Goal: Task Accomplishment & Management: Manage account settings

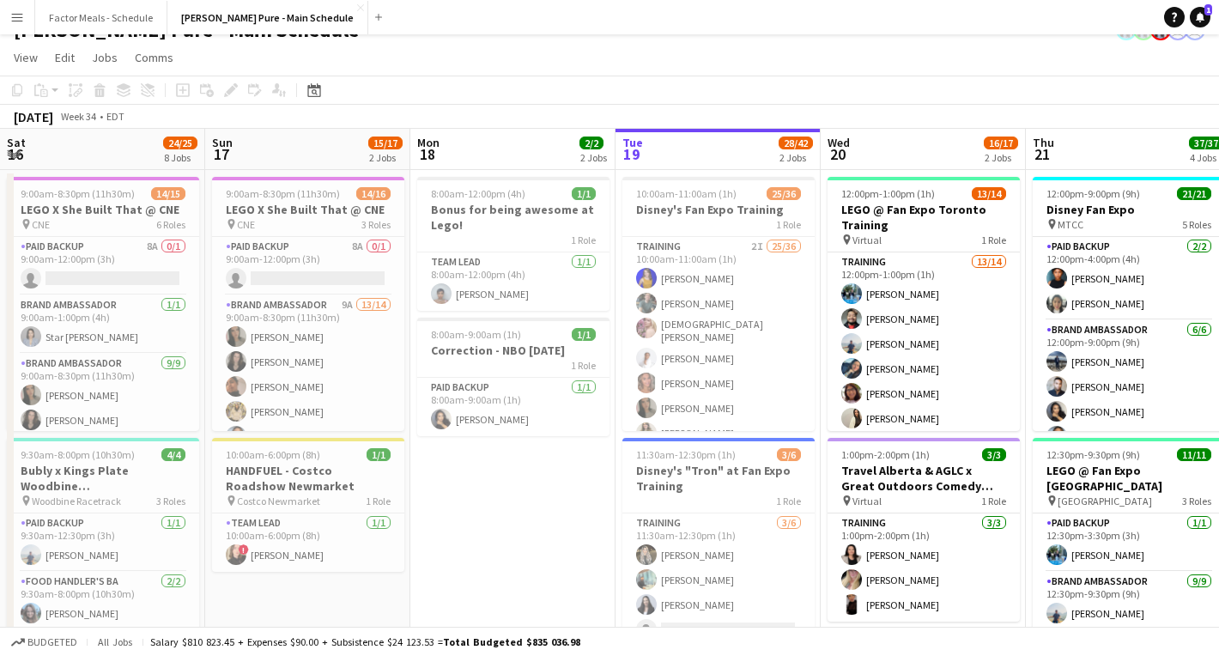
scroll to position [0, 410]
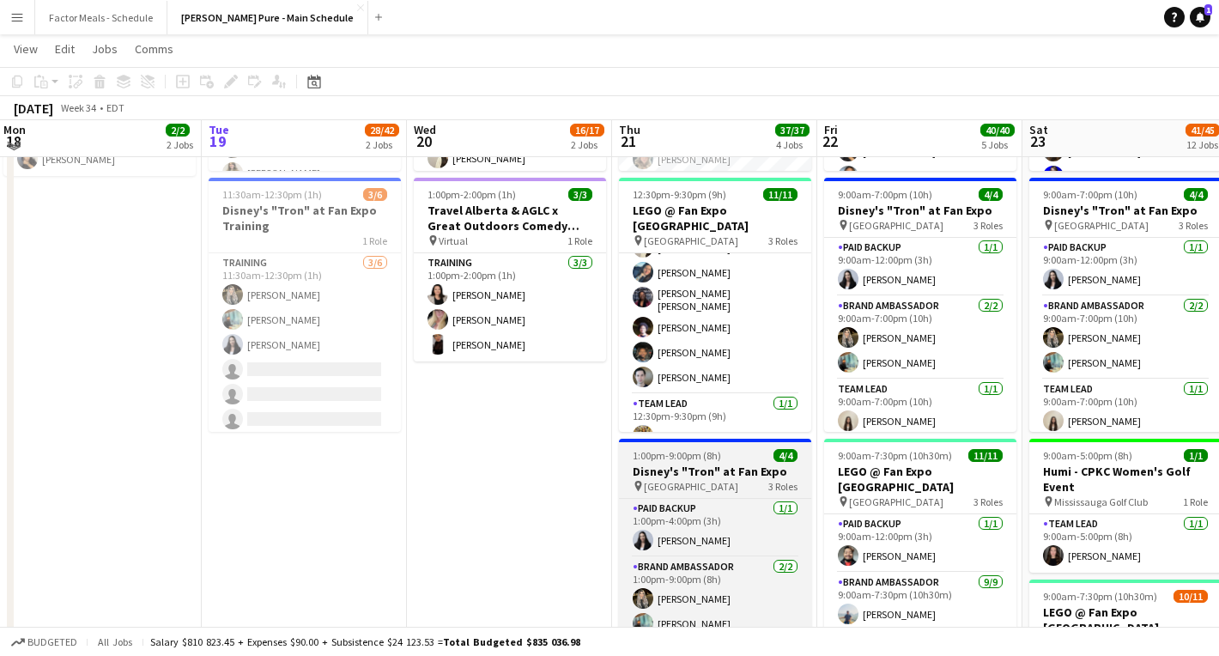
scroll to position [278, 0]
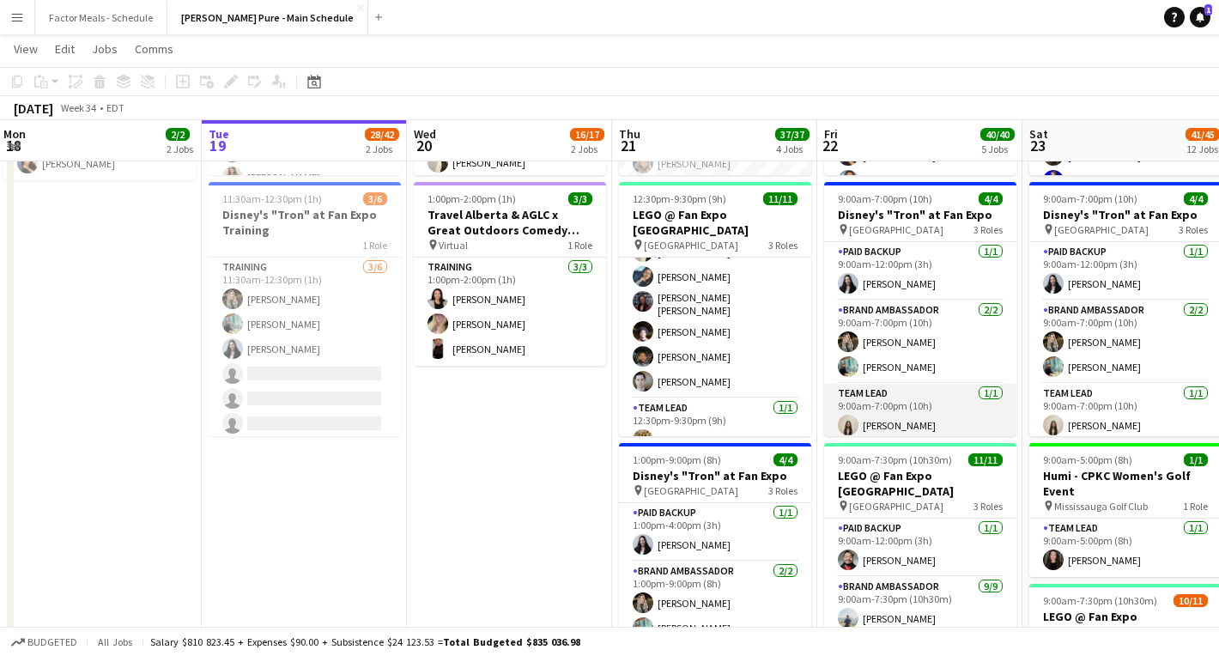
click at [876, 425] on app-card-role "Team Lead [DATE] 9:00am-7:00pm (10h) [PERSON_NAME]" at bounding box center [920, 413] width 192 height 58
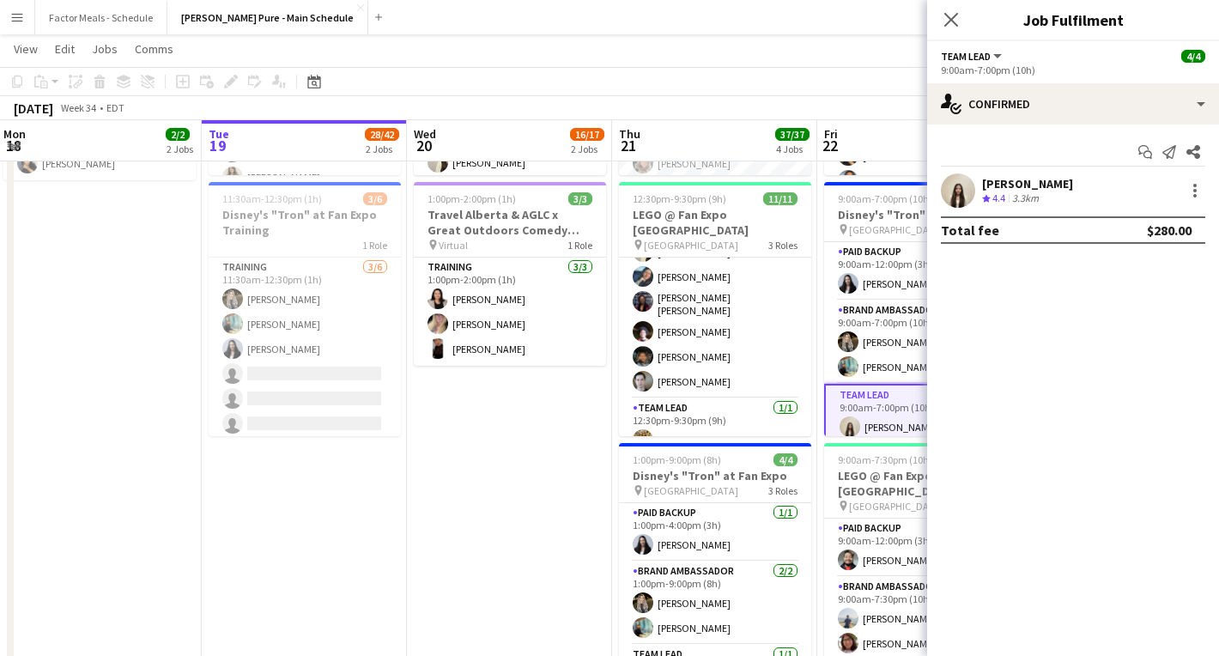
click at [1006, 179] on div "[PERSON_NAME]" at bounding box center [1027, 183] width 91 height 15
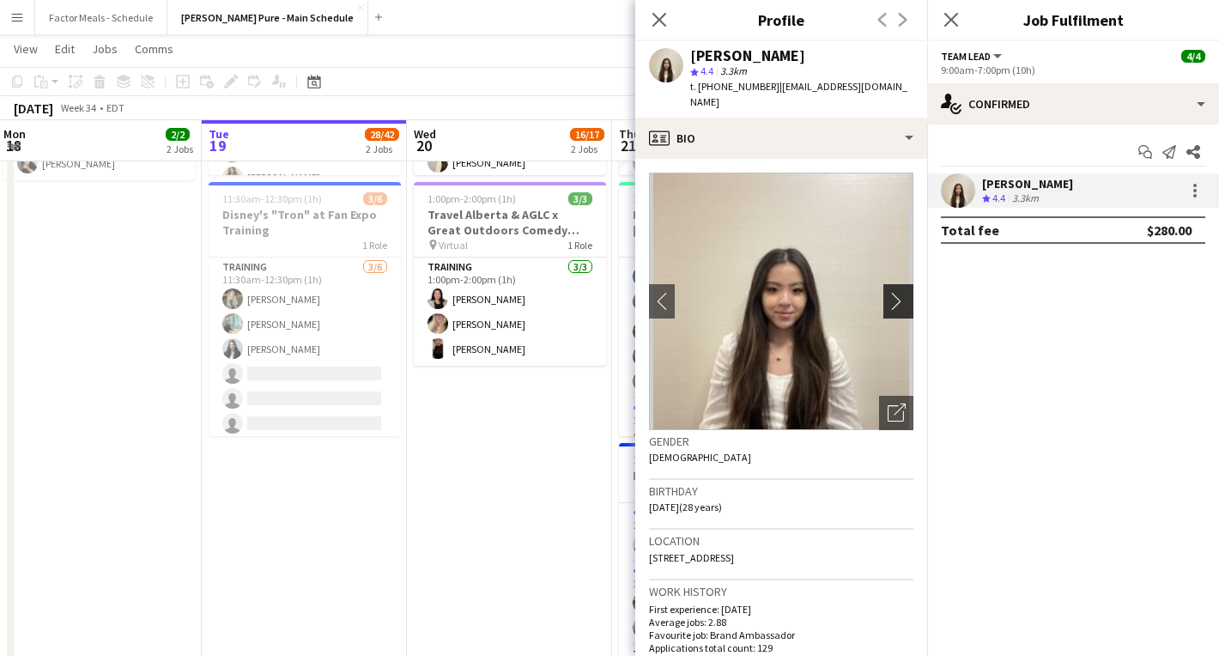
click at [898, 292] on app-icon "chevron-right" at bounding box center [901, 301] width 27 height 18
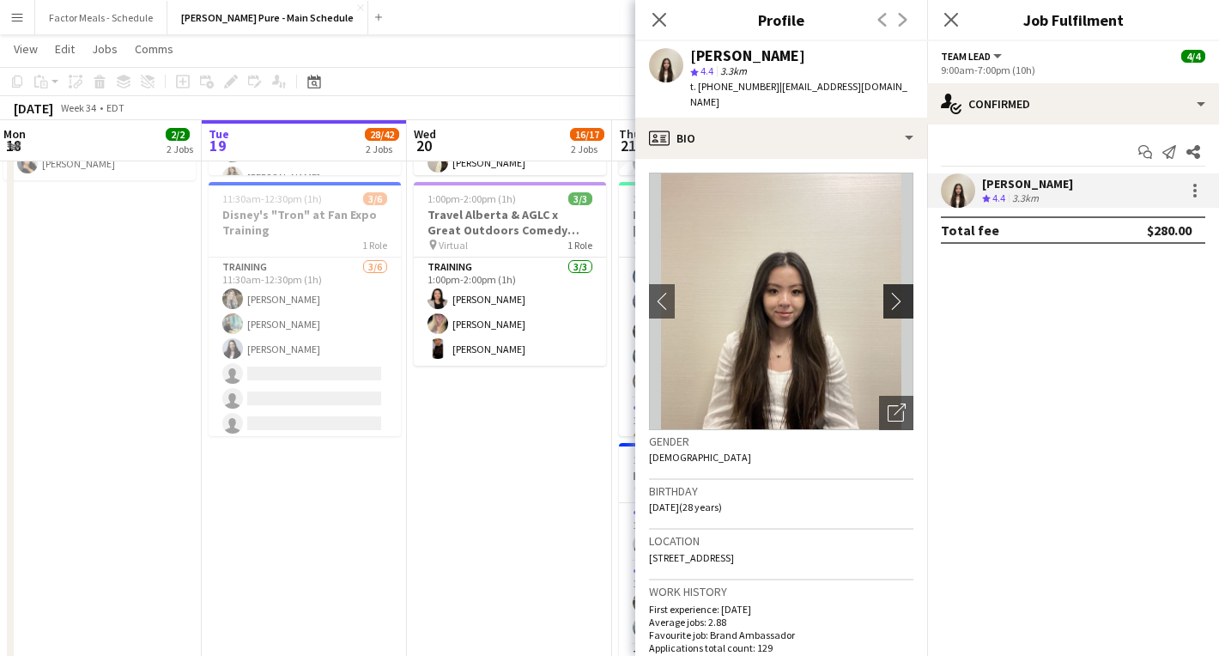
click at [901, 292] on app-icon "chevron-right" at bounding box center [901, 301] width 27 height 18
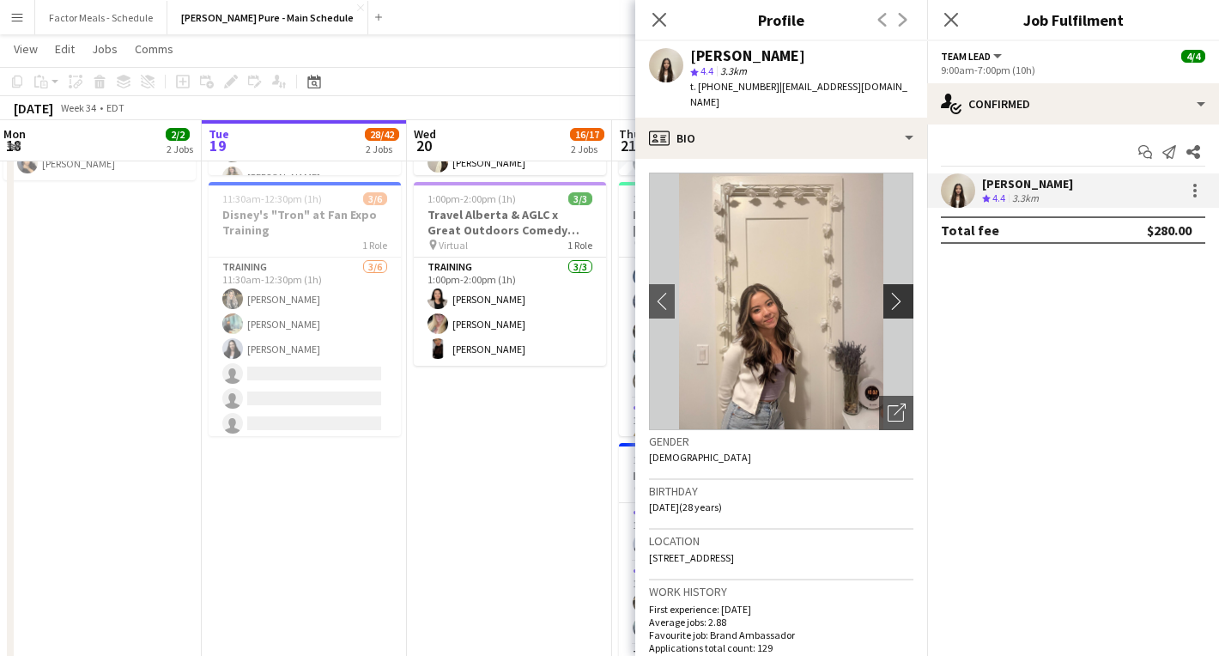
click at [904, 292] on app-icon "chevron-right" at bounding box center [901, 301] width 27 height 18
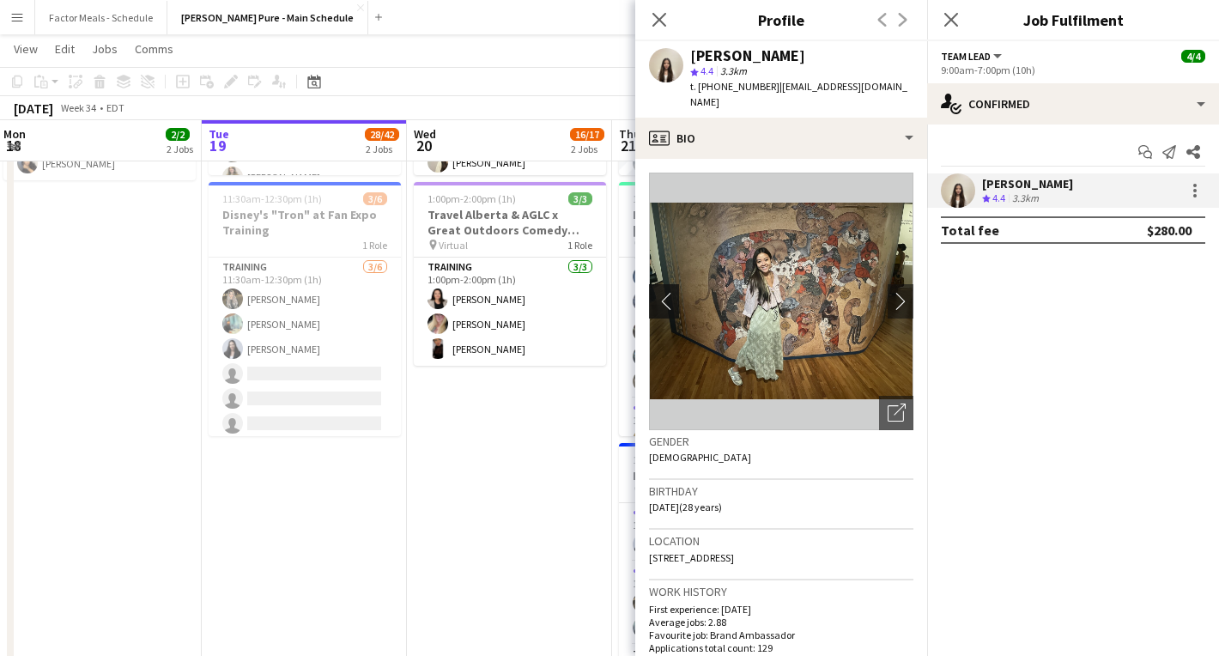
click at [665, 292] on app-icon "chevron-left" at bounding box center [662, 301] width 27 height 18
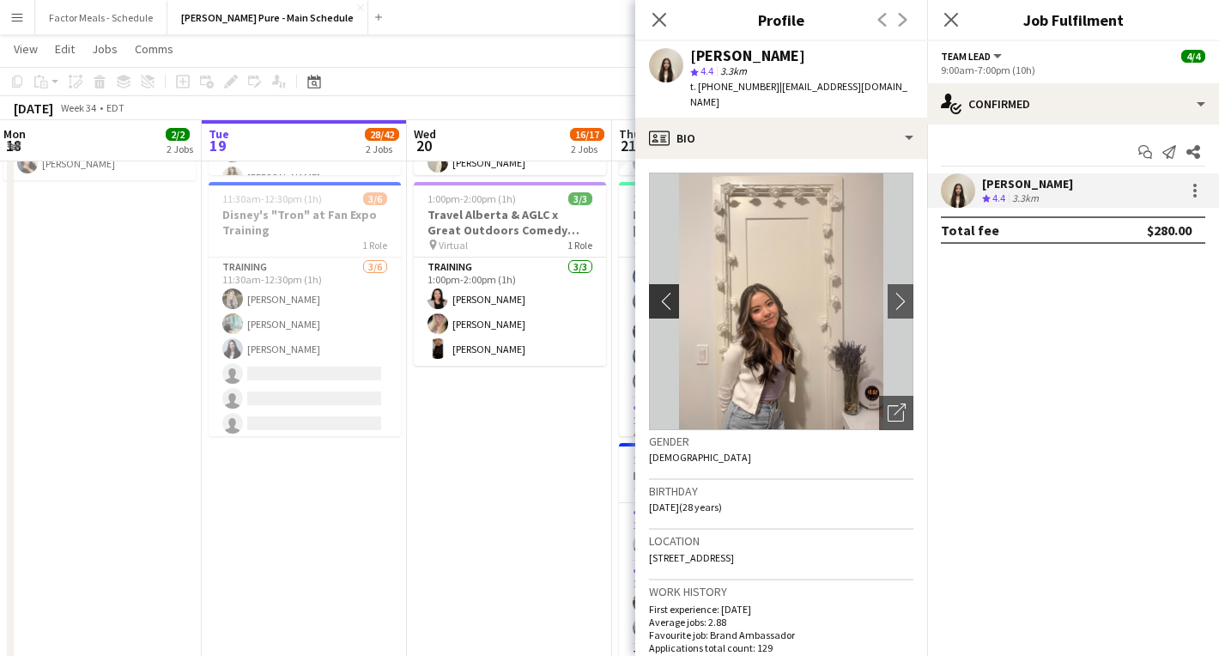
click at [665, 292] on app-icon "chevron-left" at bounding box center [662, 301] width 27 height 18
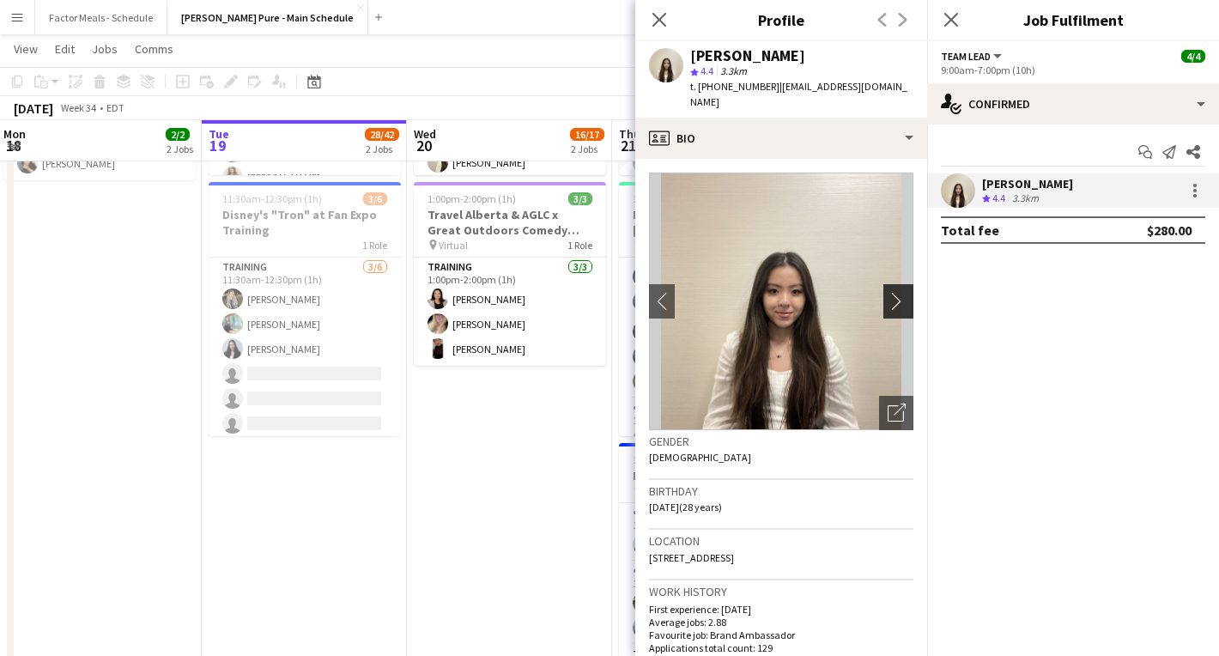
click at [897, 294] on button "chevron-right" at bounding box center [901, 301] width 34 height 34
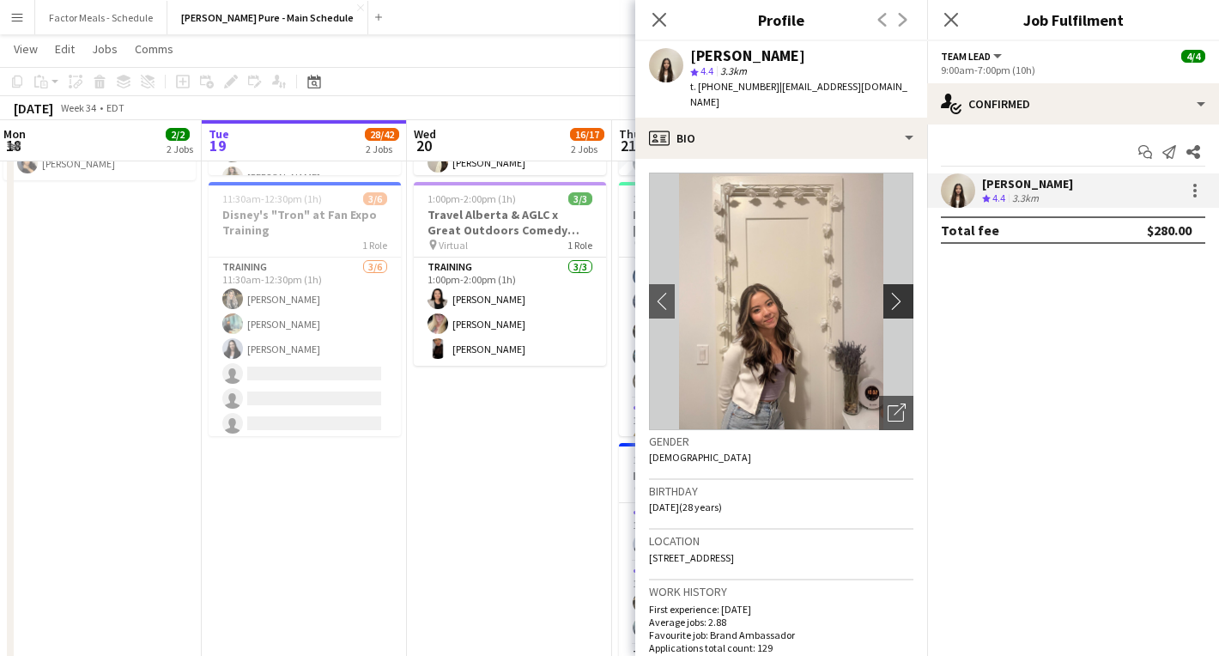
click at [897, 294] on button "chevron-right" at bounding box center [901, 301] width 34 height 34
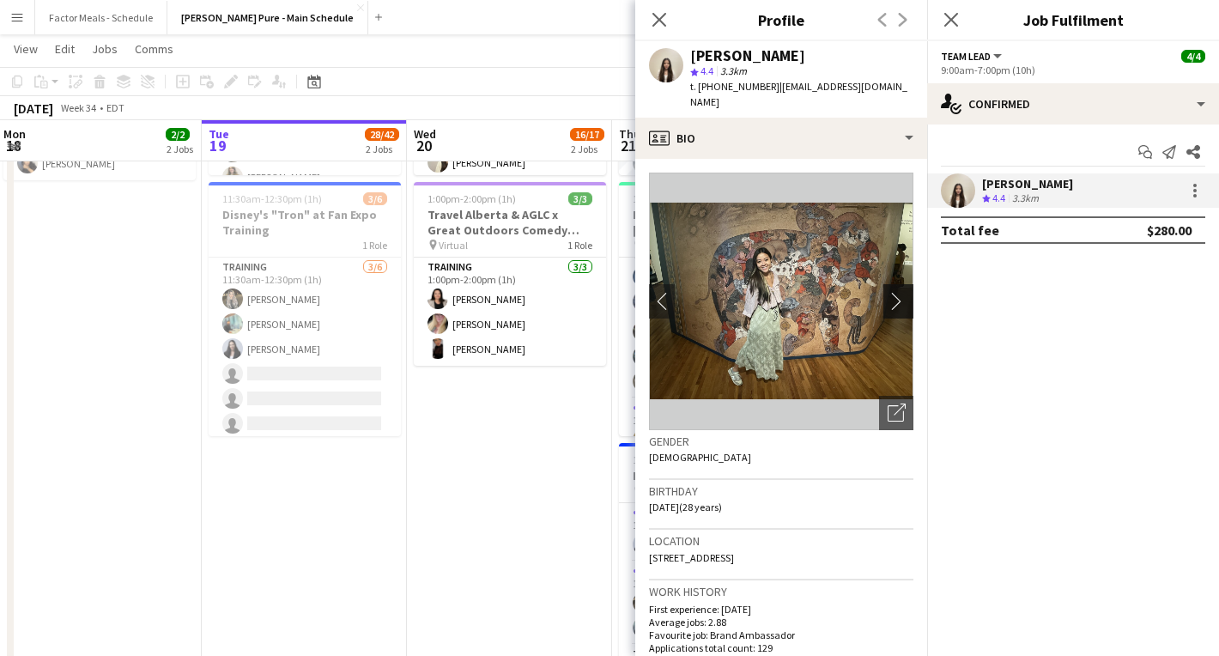
click at [897, 294] on button "chevron-right" at bounding box center [901, 301] width 34 height 34
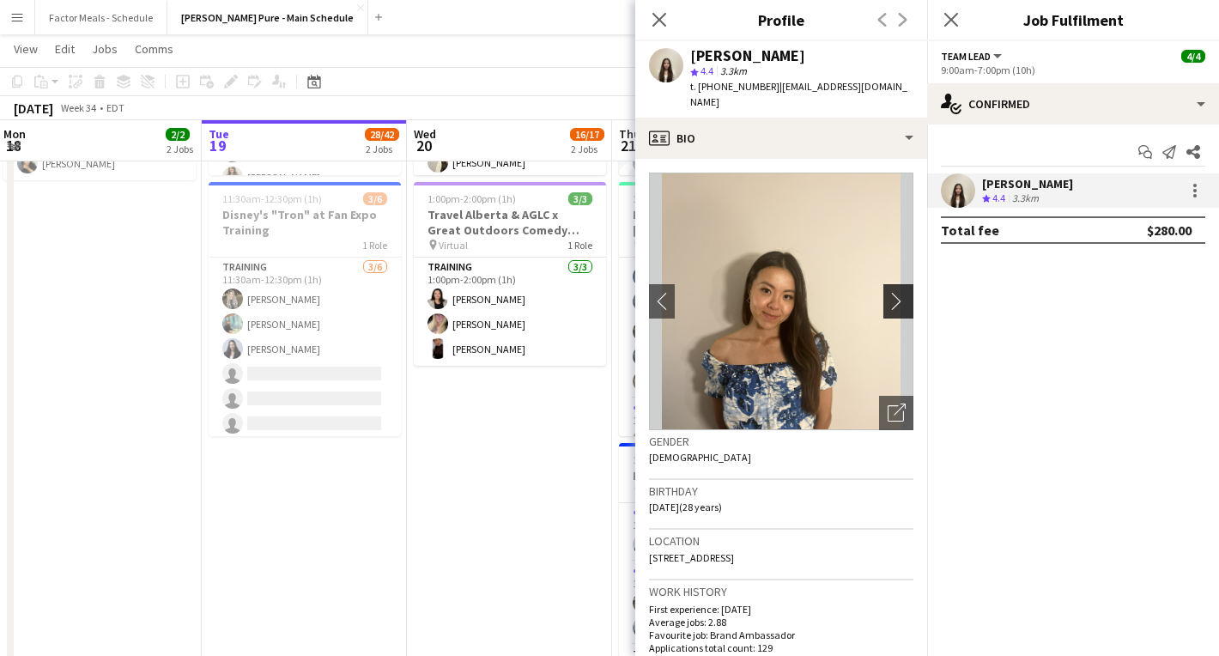
click at [897, 294] on button "chevron-right" at bounding box center [901, 301] width 34 height 34
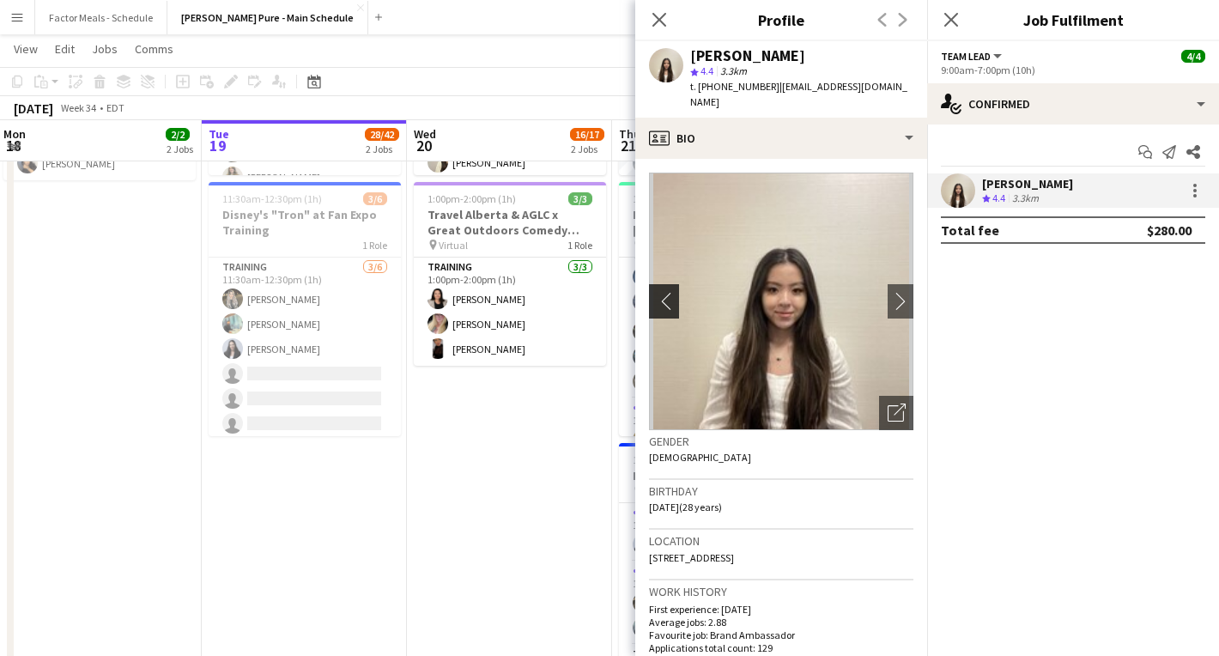
click at [662, 292] on app-icon "chevron-left" at bounding box center [662, 301] width 27 height 18
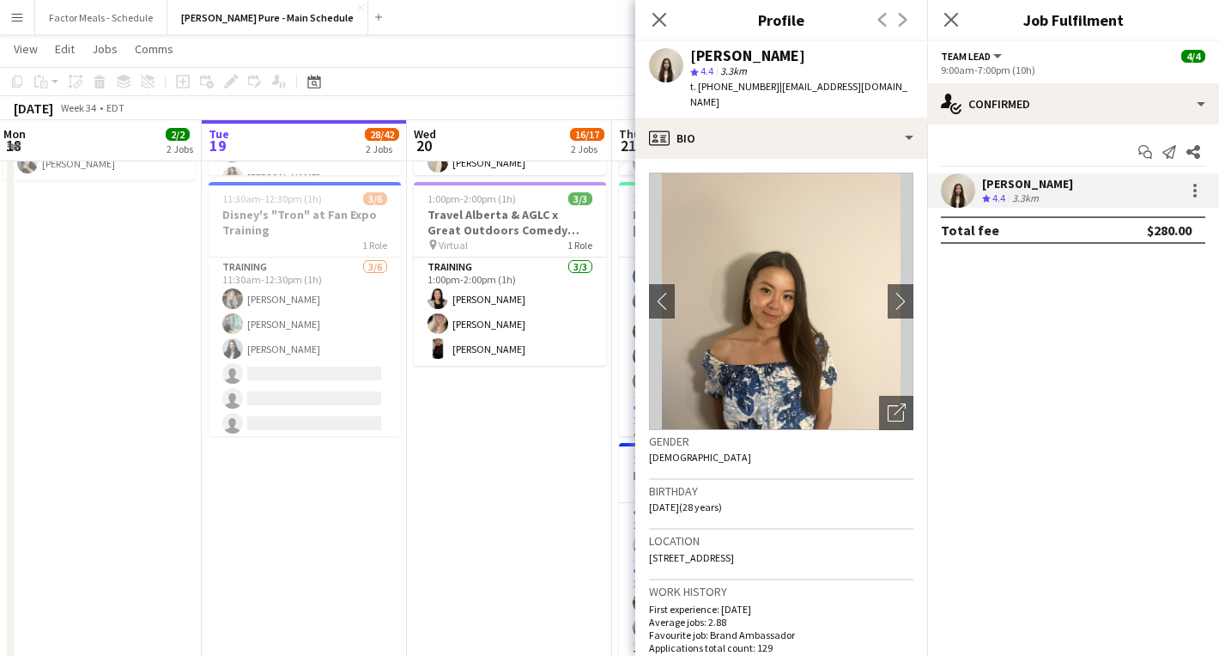
scroll to position [0, 0]
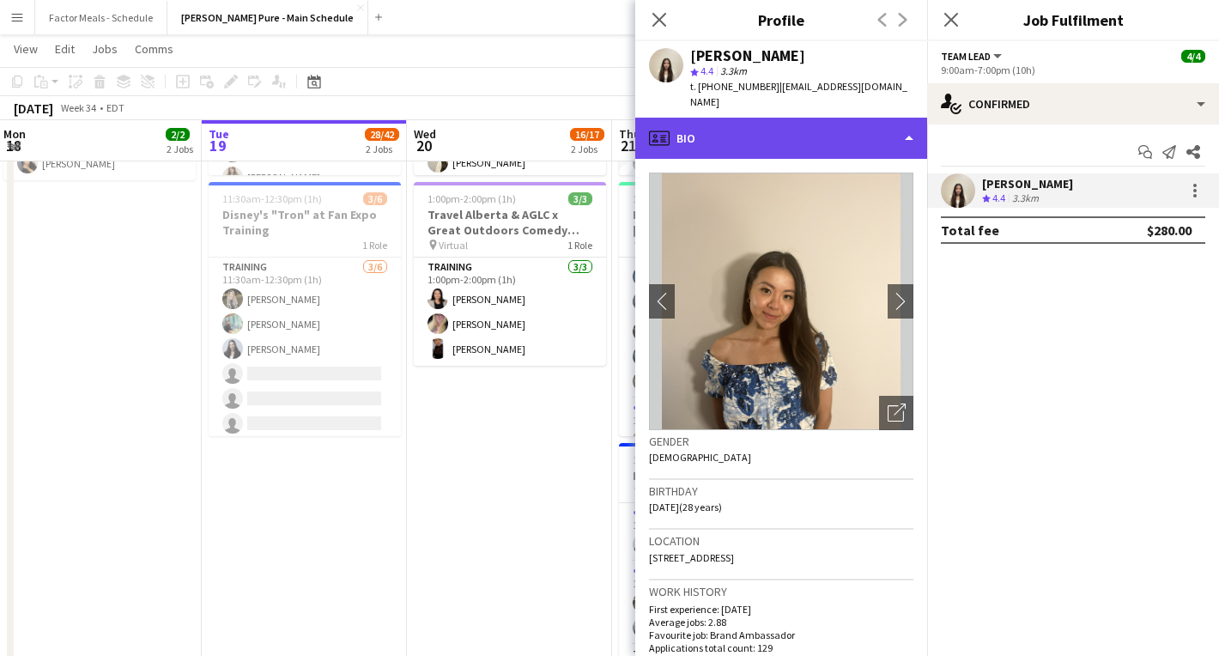
click at [905, 125] on div "profile Bio" at bounding box center [781, 138] width 292 height 41
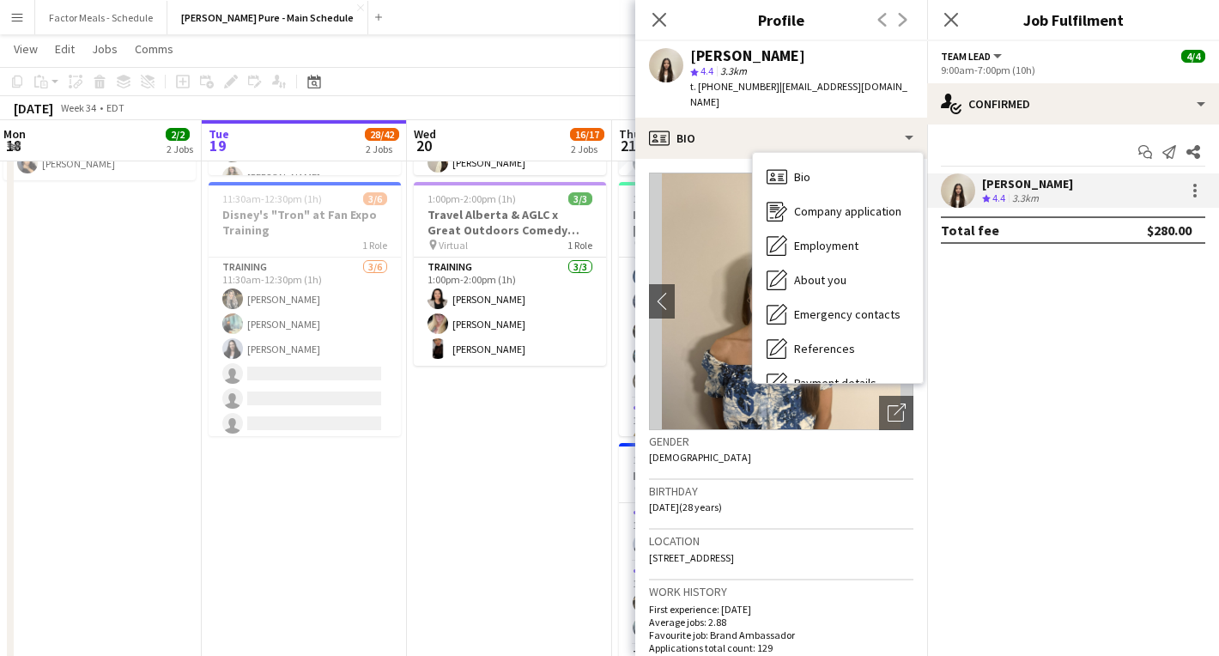
click at [1060, 416] on mat-expansion-panel "check Confirmed Start chat Send notification Share [PERSON_NAME] Crew rating 4.…" at bounding box center [1073, 389] width 292 height 531
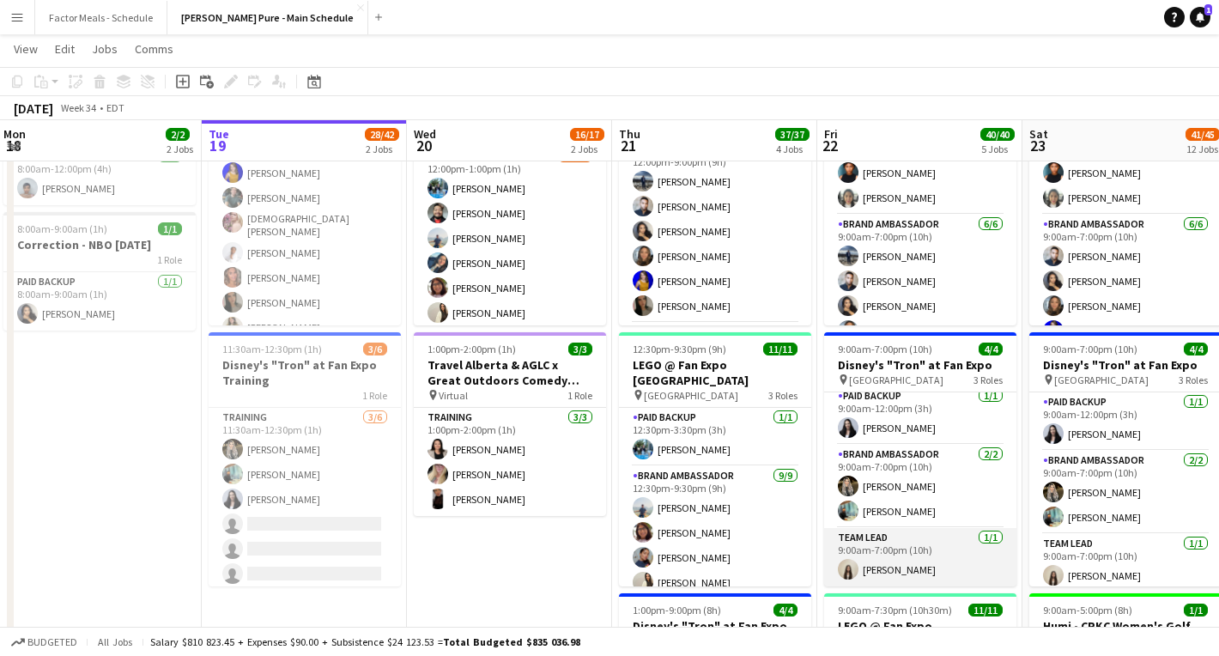
scroll to position [6, 0]
click at [897, 567] on app-card-role "Team Lead [DATE] 9:00am-7:00pm (10h) [PERSON_NAME]" at bounding box center [920, 557] width 192 height 58
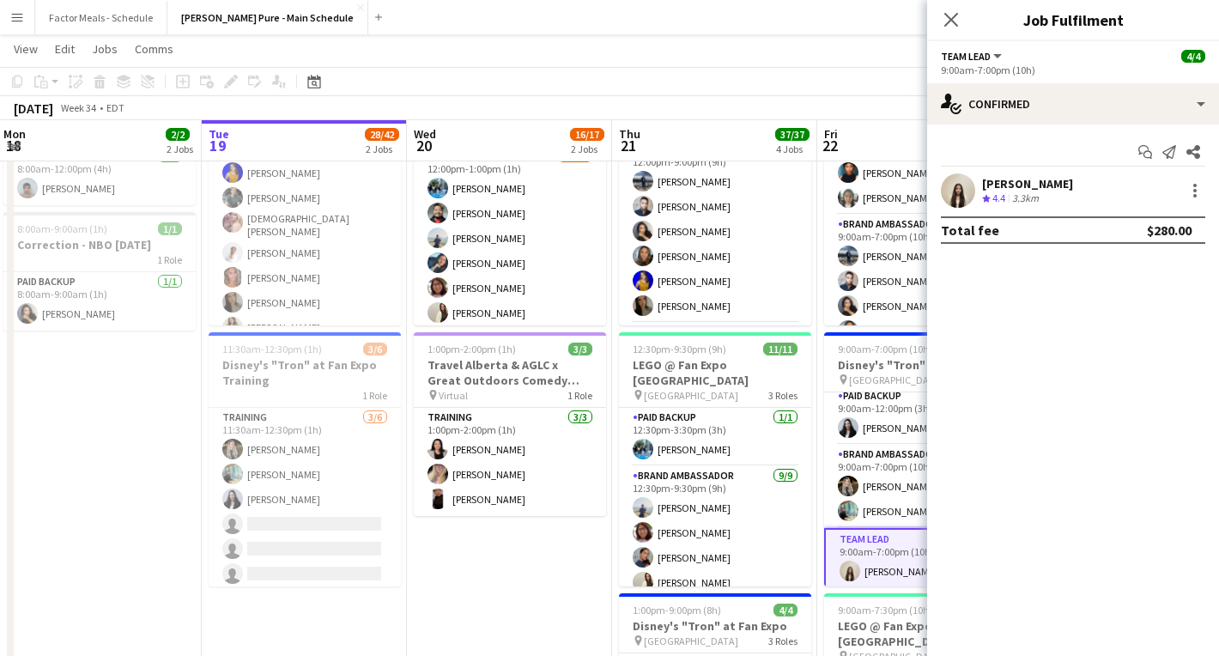
click at [960, 193] on app-user-avatar at bounding box center [958, 190] width 34 height 34
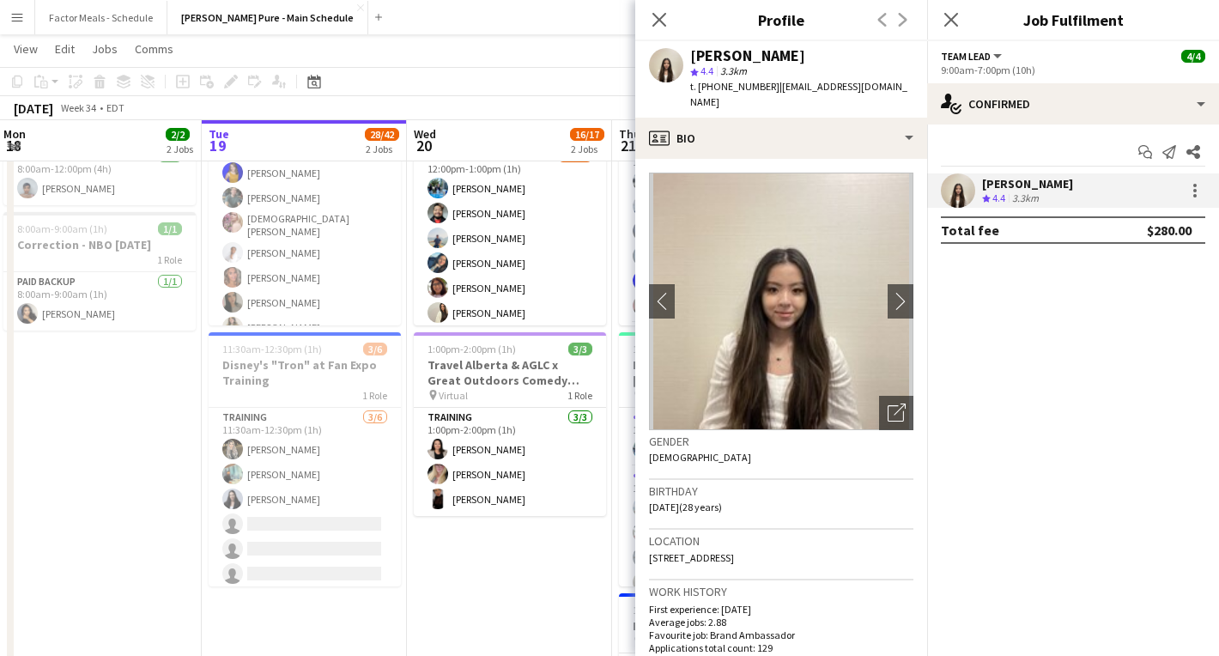
scroll to position [0, 0]
